Goal: Navigation & Orientation: Find specific page/section

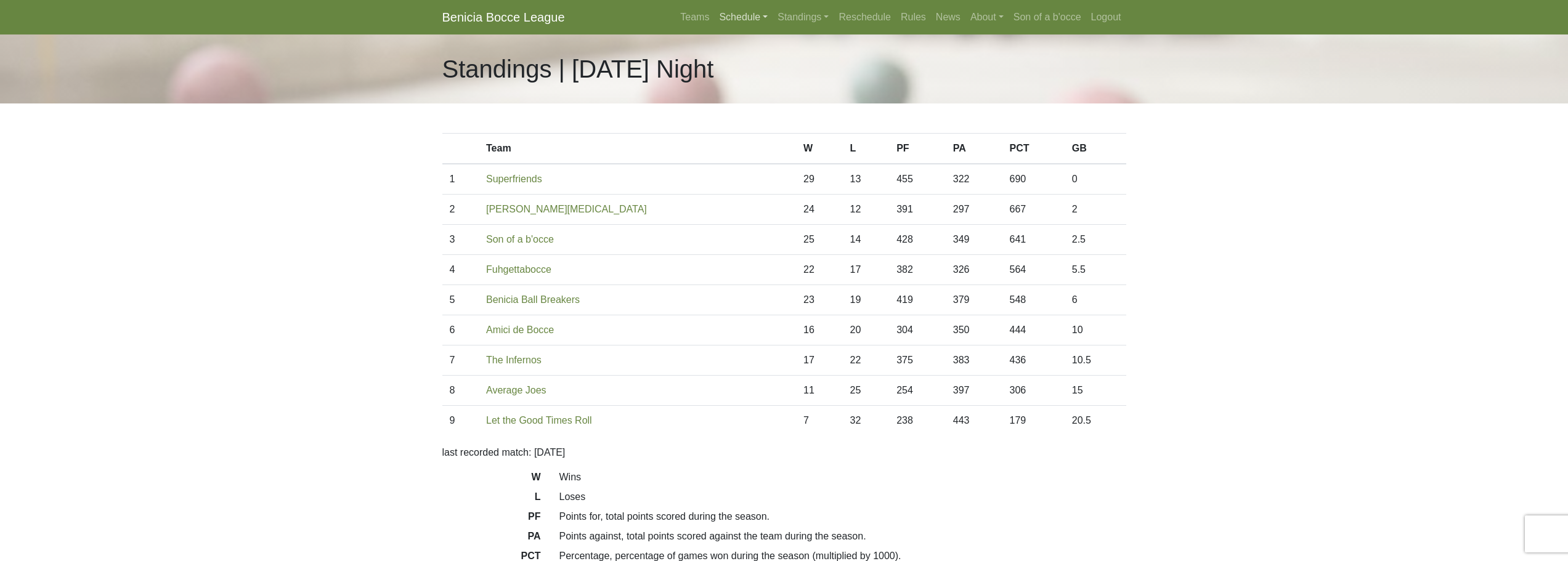
click at [751, 15] on link "Schedule" at bounding box center [743, 17] width 59 height 25
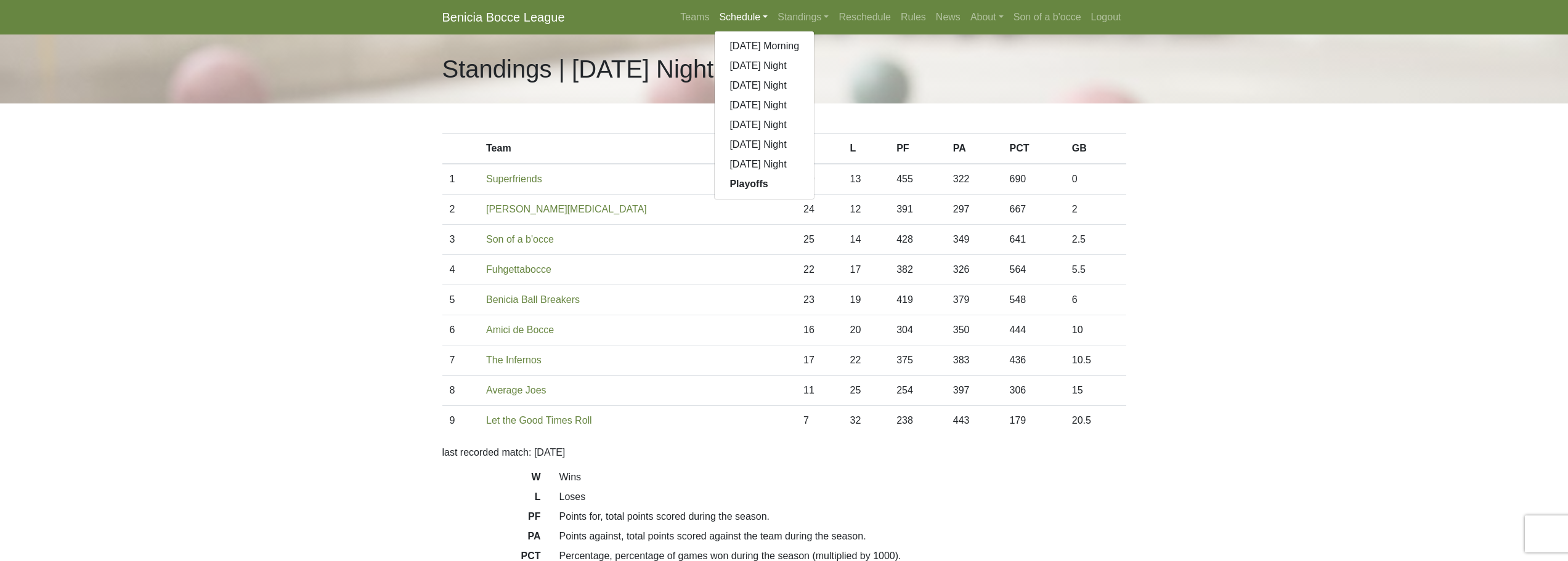
drag, startPoint x: 210, startPoint y: 161, endPoint x: 129, endPoint y: 77, distance: 116.7
click at [212, 161] on body "Benicia Bocce League Teams Schedule Sunday Morning Sunday Night Monday Night Tu…" at bounding box center [784, 346] width 1568 height 692
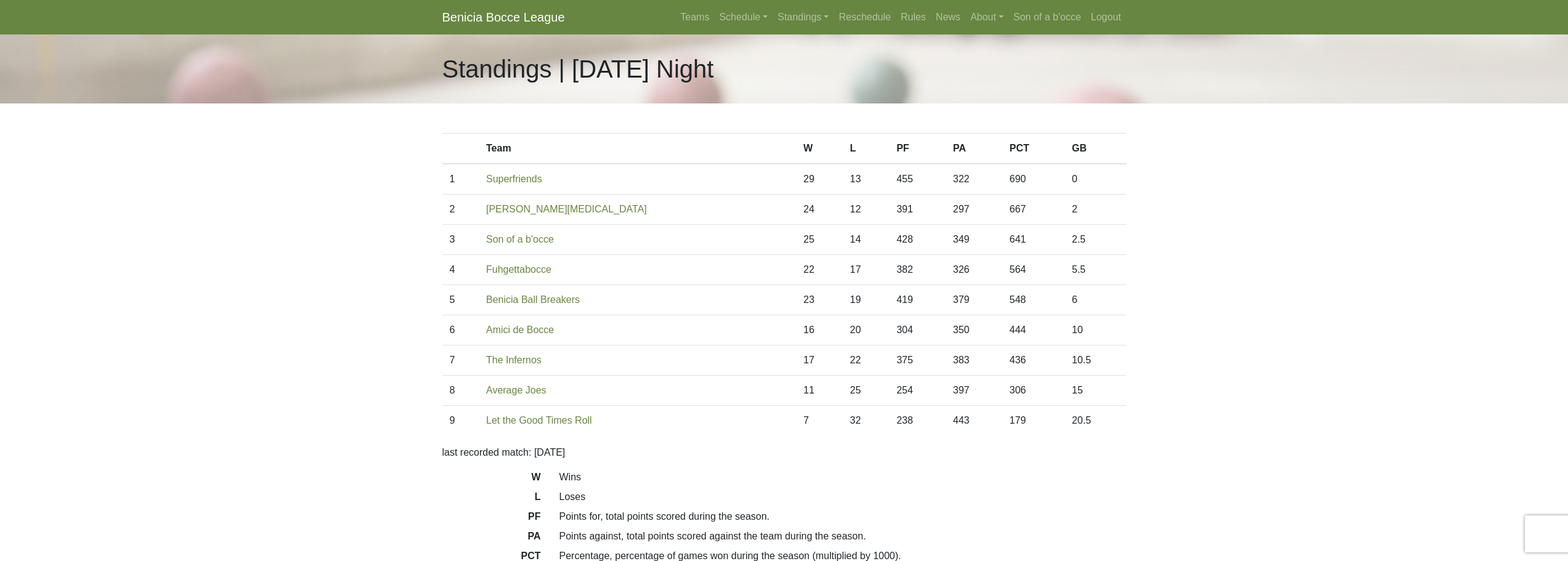
click at [800, 0] on nav "Benicia Bocce League Teams Schedule [DATE] Morning [DATE] Night [DATE] Night [D…" at bounding box center [784, 17] width 1568 height 35
click at [798, 8] on link "Standings" at bounding box center [803, 17] width 61 height 25
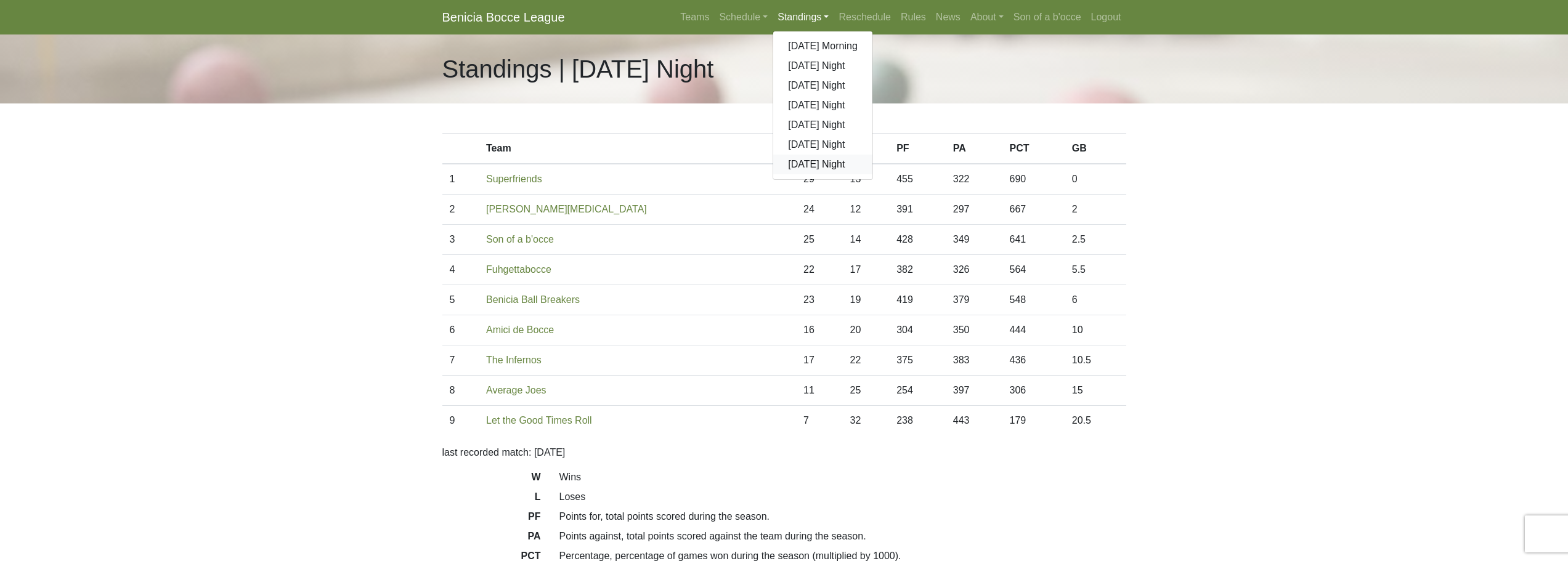
click at [809, 161] on link "[DATE] Night" at bounding box center [823, 164] width 99 height 20
